Goal: Check status: Check status

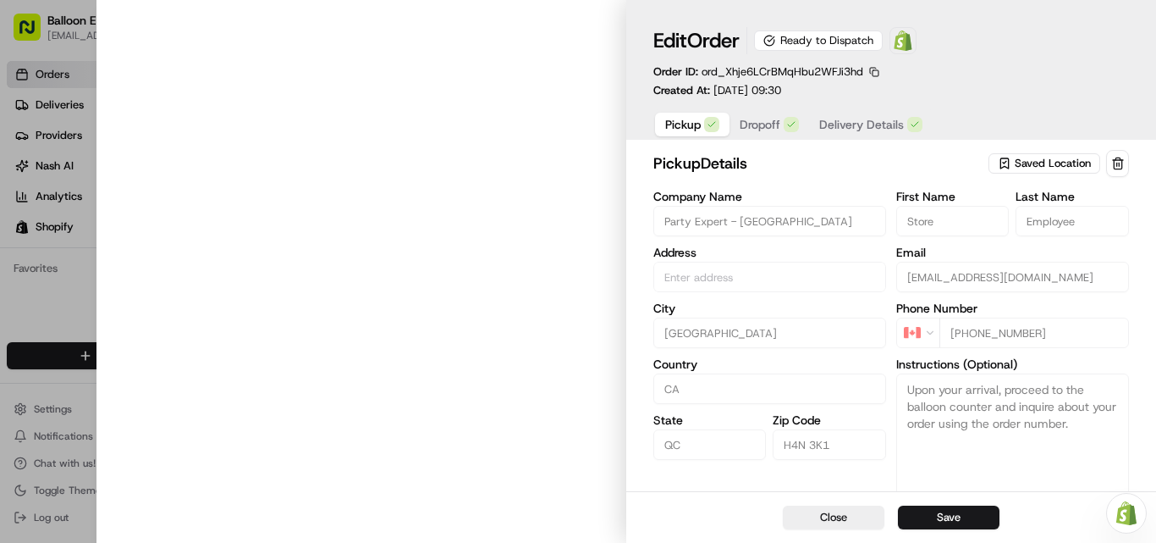
type input "[STREET_ADDRESS]"
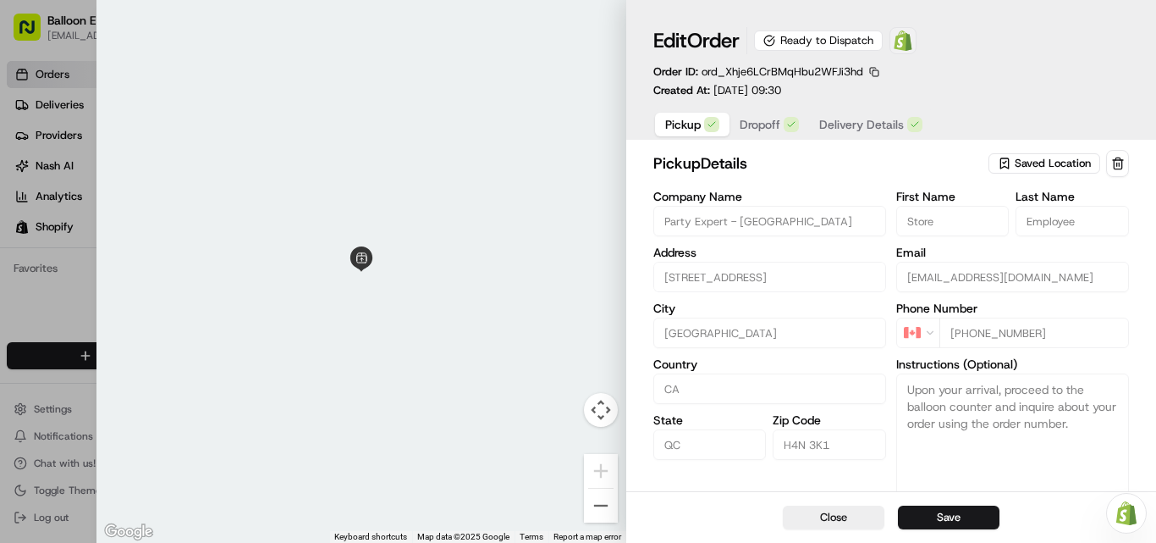
click at [913, 39] on img at bounding box center [903, 40] width 20 height 20
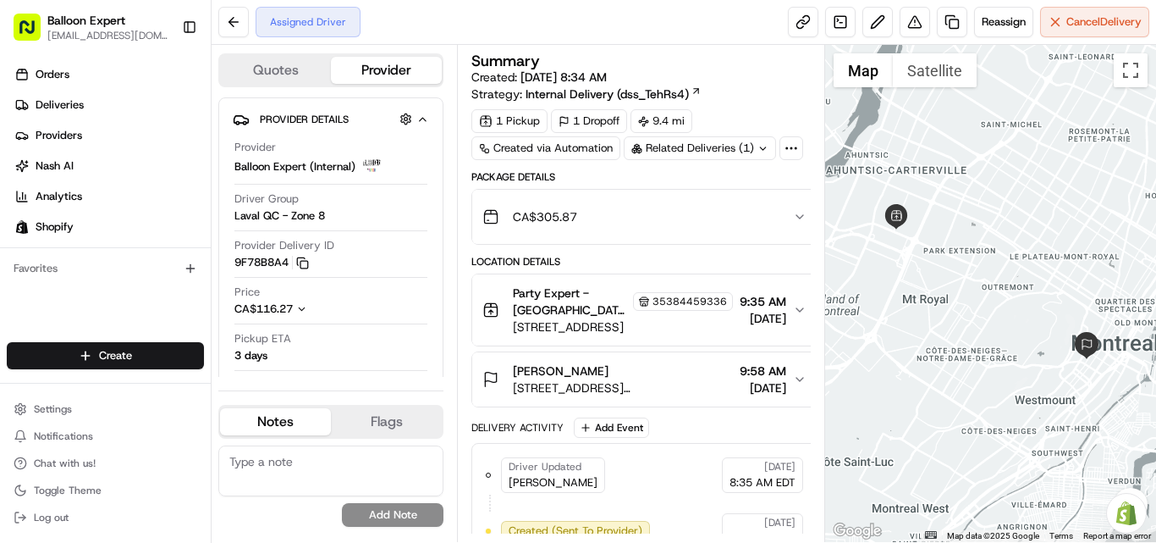
click at [798, 303] on icon "button" at bounding box center [800, 310] width 14 height 14
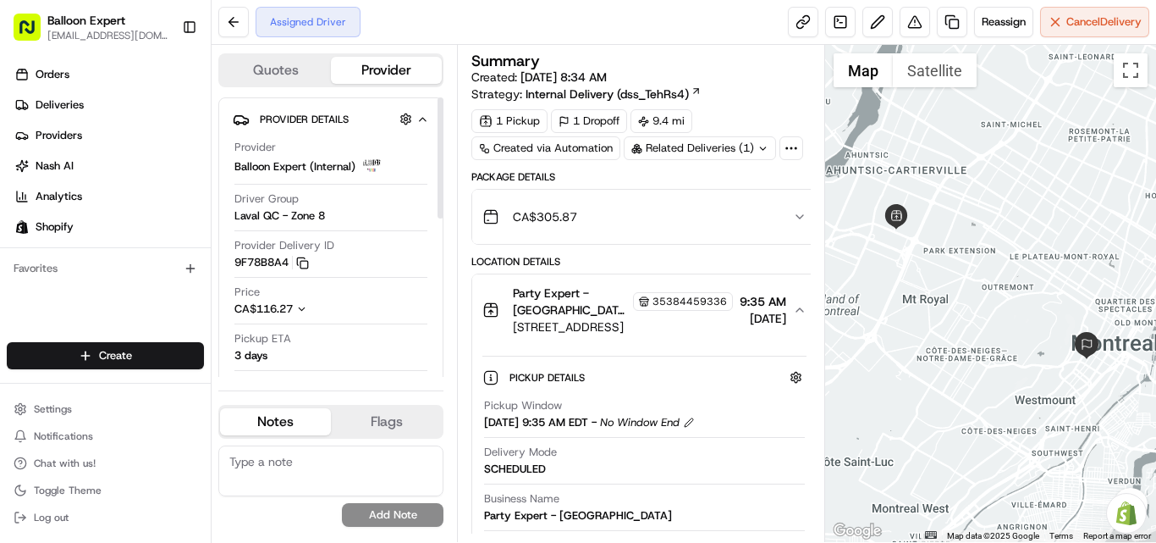
click at [482, 17] on div "Assigned Driver Reassign Cancel Delivery" at bounding box center [684, 22] width 945 height 45
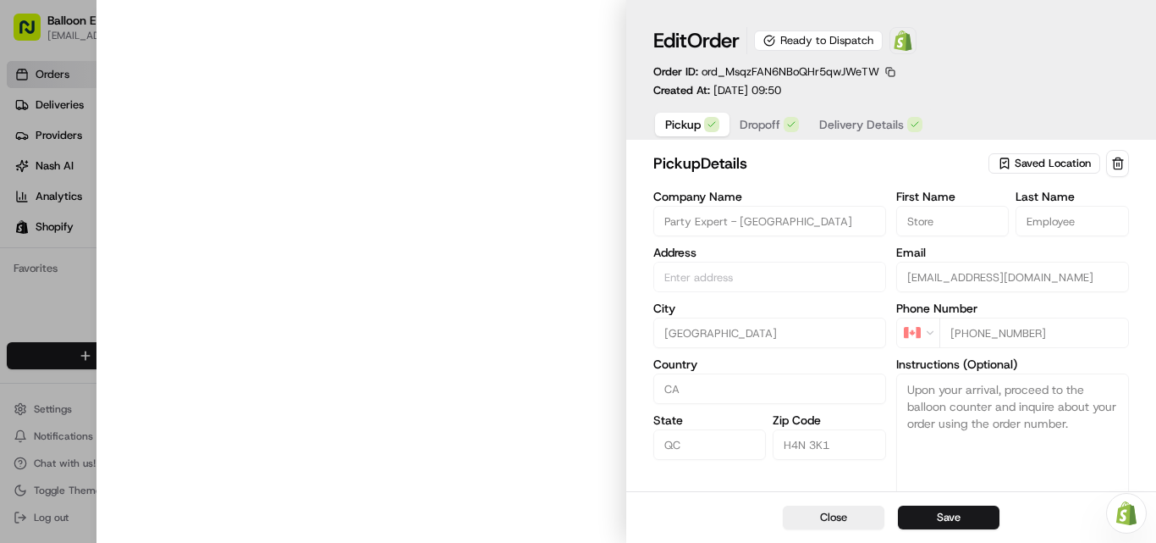
type input "[STREET_ADDRESS]"
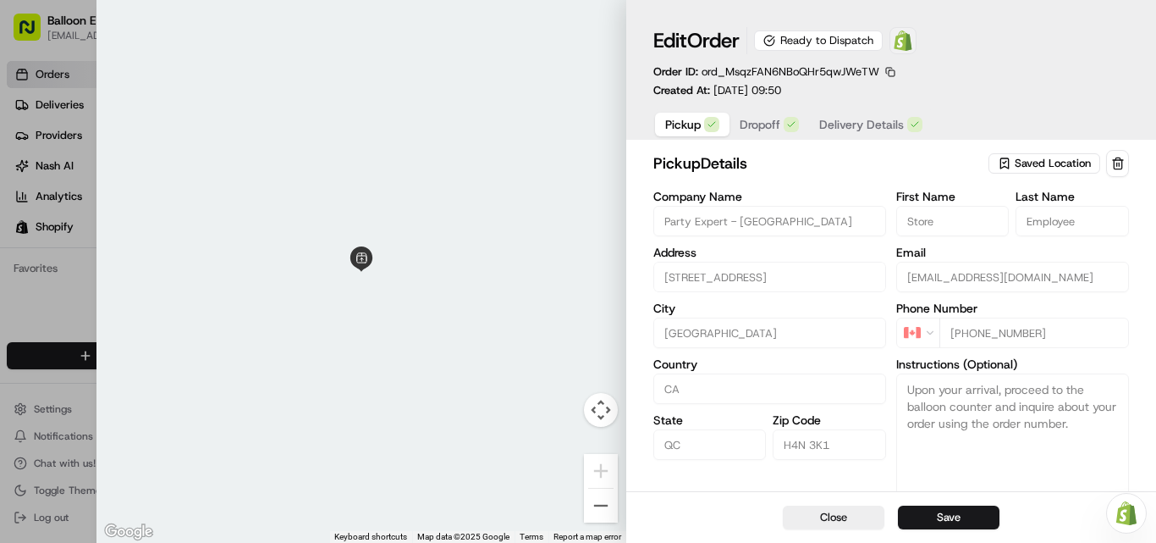
click at [913, 41] on img at bounding box center [903, 40] width 20 height 20
click at [907, 41] on img at bounding box center [903, 40] width 20 height 20
